Goal: Task Accomplishment & Management: Manage account settings

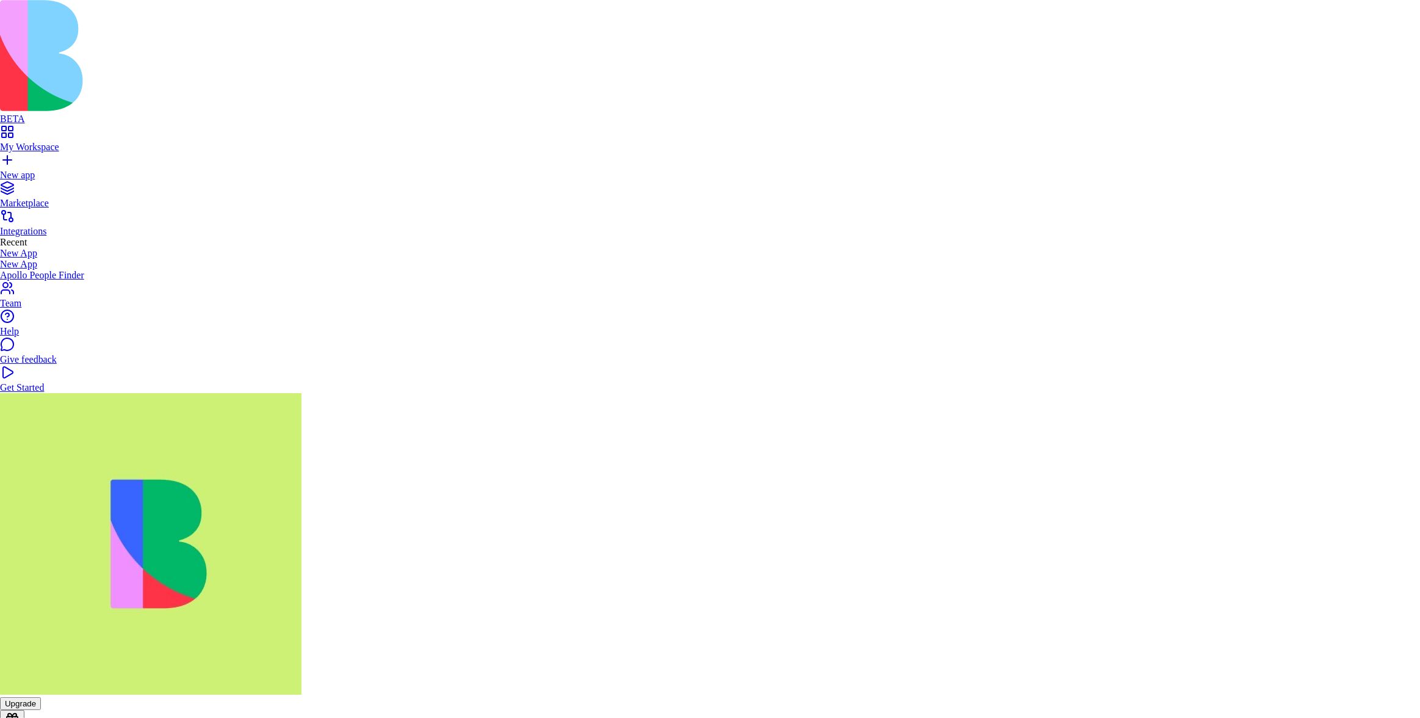
type input "**********"
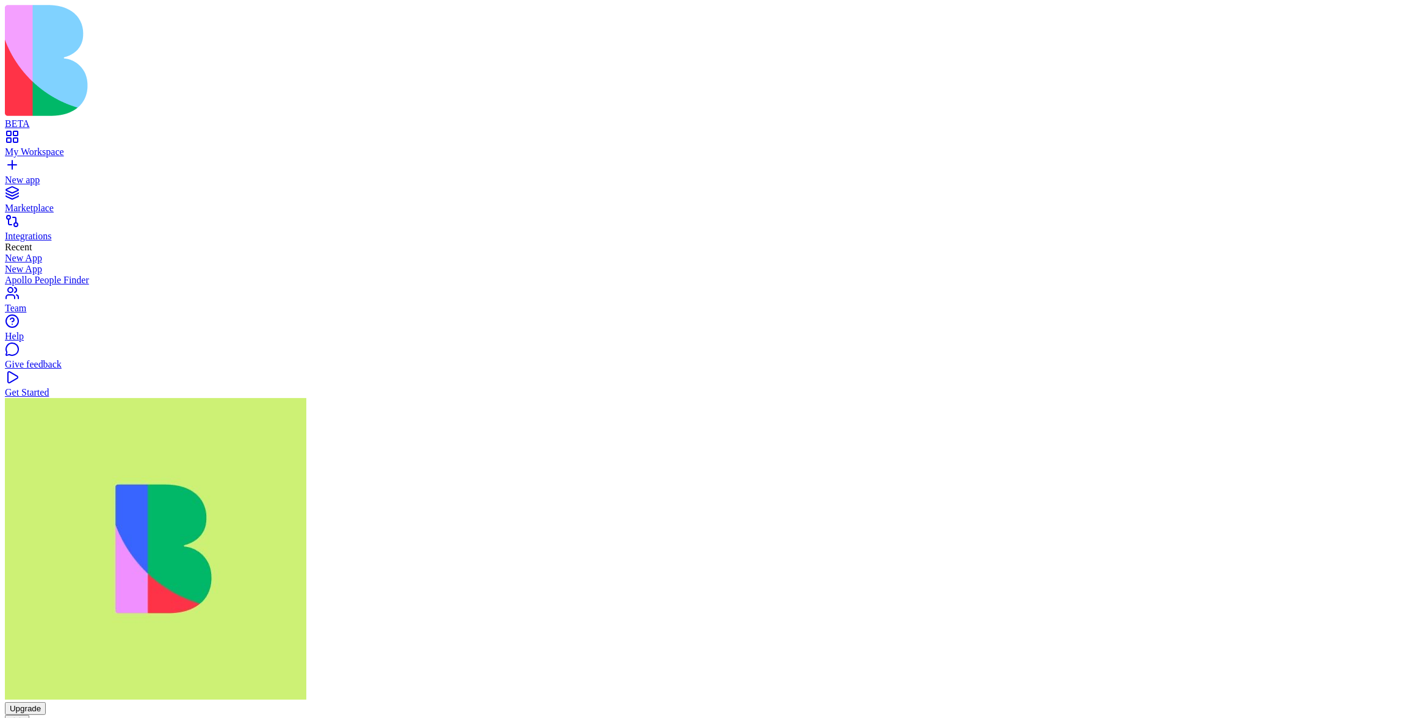
drag, startPoint x: 1296, startPoint y: 230, endPoint x: 1057, endPoint y: 233, distance: 238.7
